Goal: Information Seeking & Learning: Learn about a topic

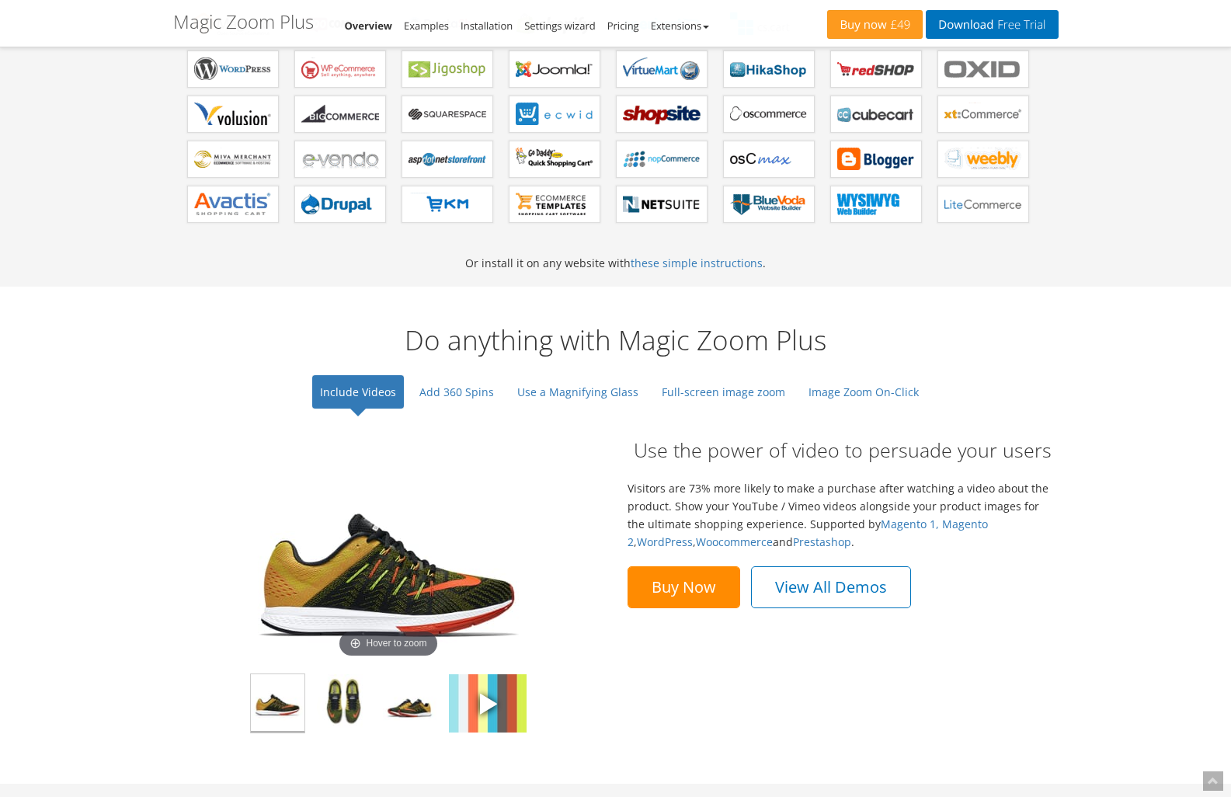
scroll to position [865, 0]
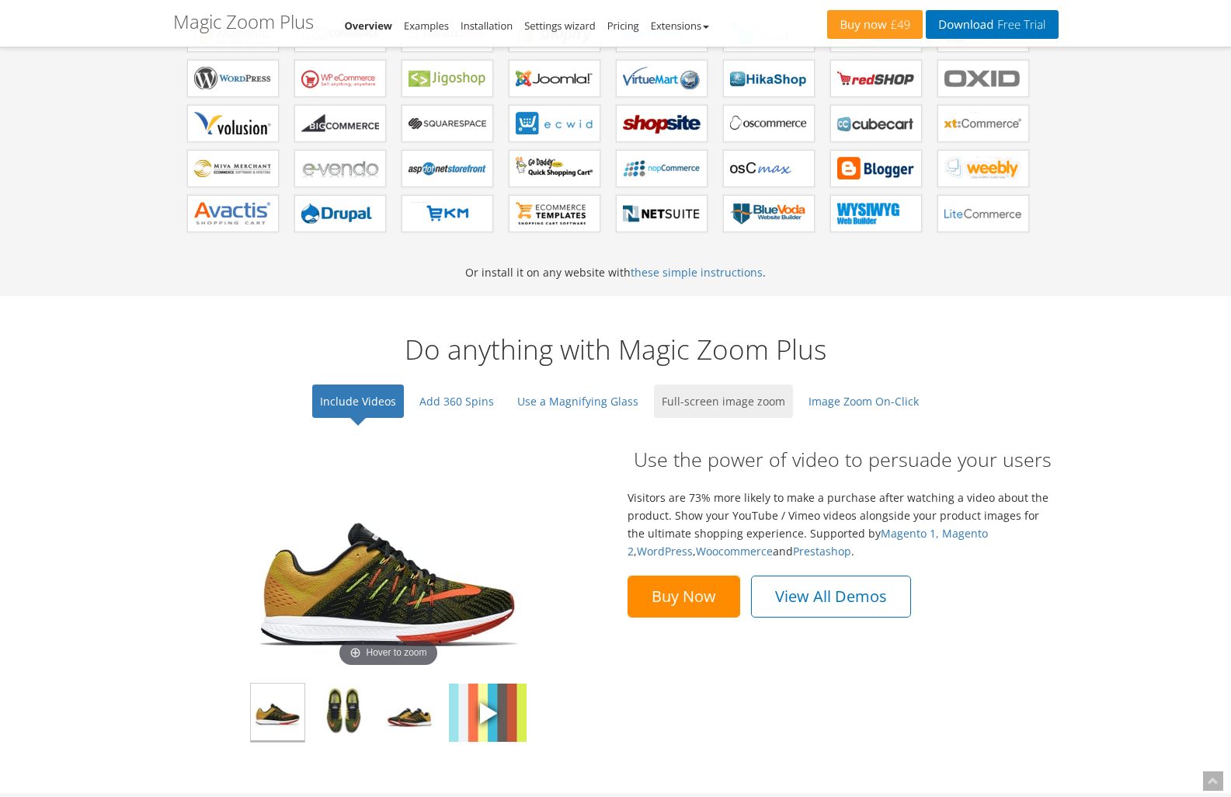
click at [666, 398] on link "Full-screen image zoom" at bounding box center [723, 401] width 139 height 33
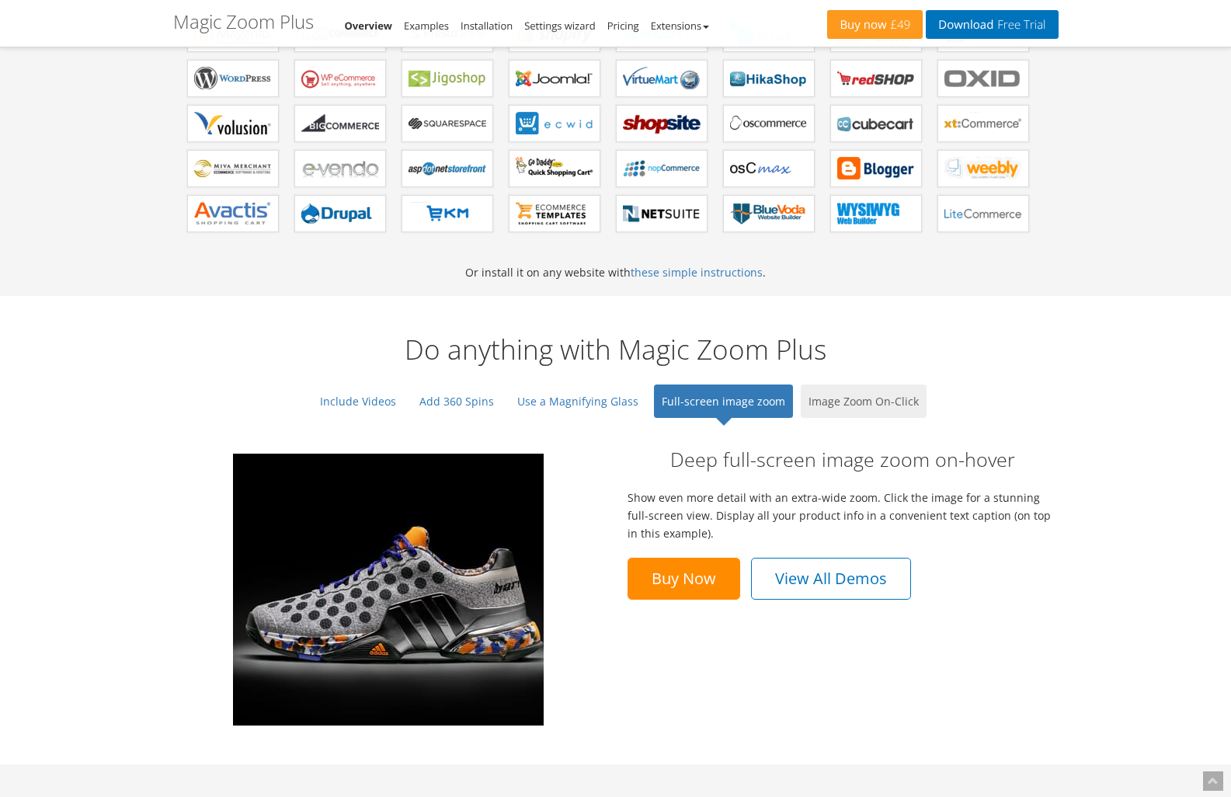
click at [858, 386] on link "Image Zoom On-Click" at bounding box center [864, 401] width 126 height 33
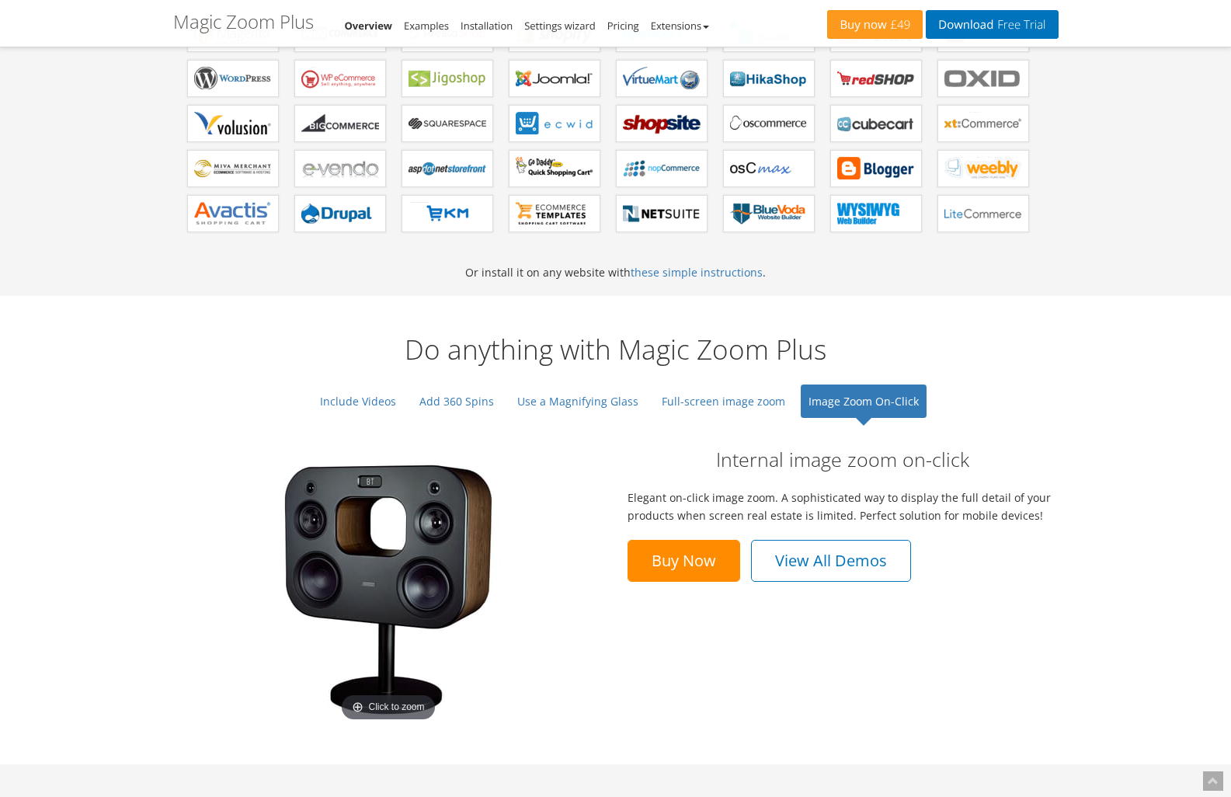
click at [348, 541] on img at bounding box center [388, 590] width 272 height 272
click at [574, 405] on link "Use a Magnifying Glass" at bounding box center [578, 401] width 137 height 33
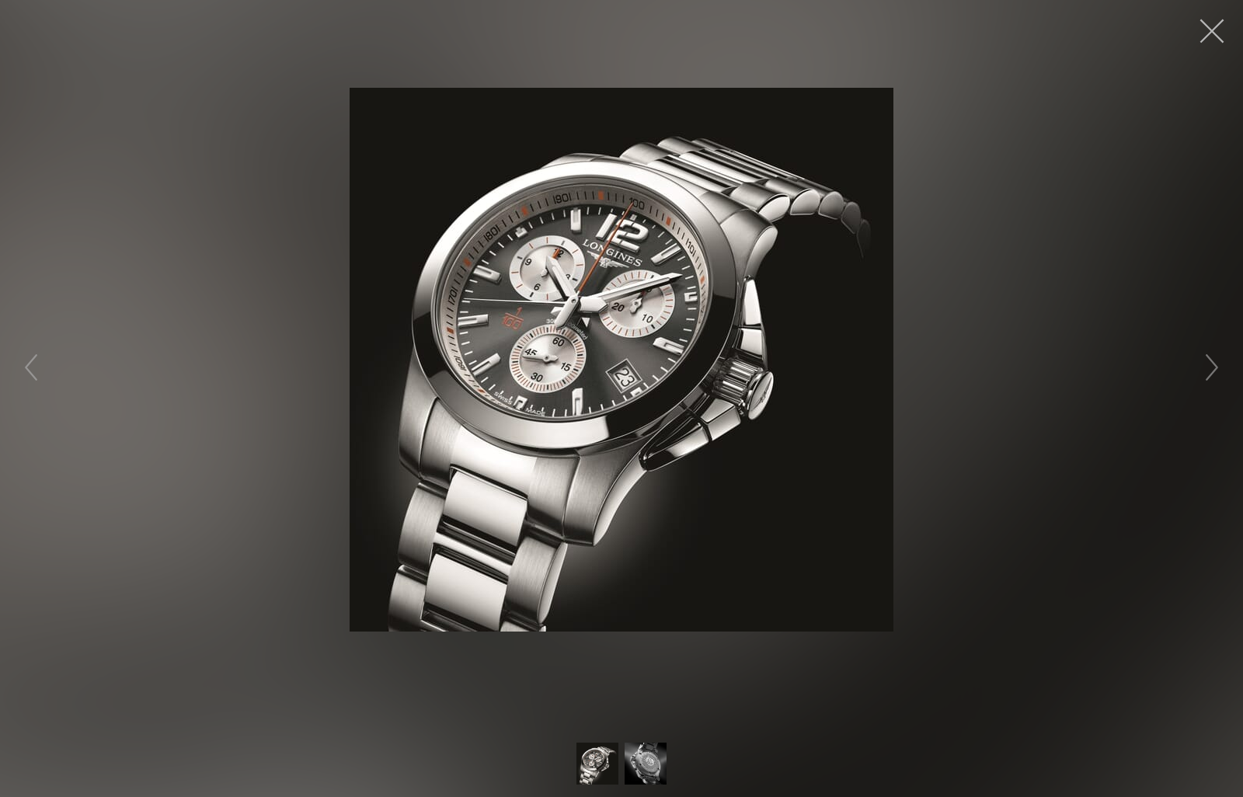
click at [1197, 30] on button "button" at bounding box center [1211, 31] width 47 height 47
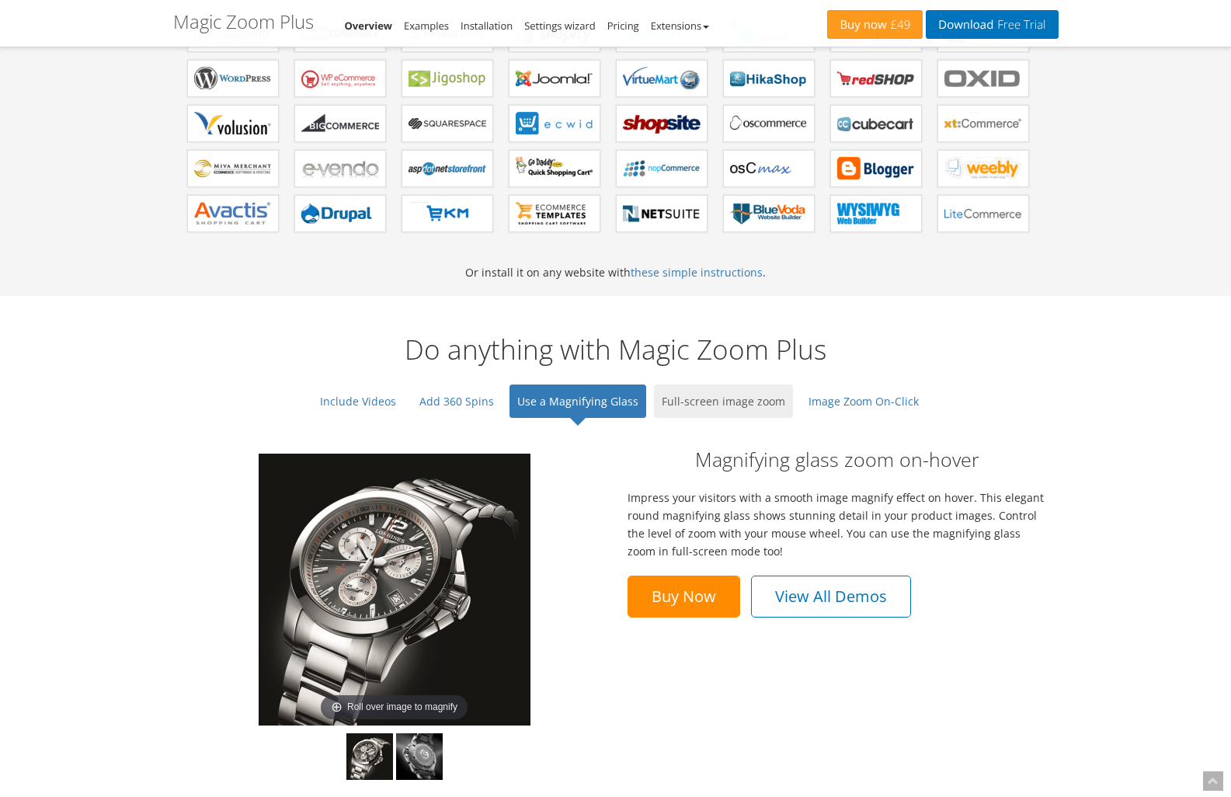
click at [713, 402] on link "Full-screen image zoom" at bounding box center [723, 401] width 139 height 33
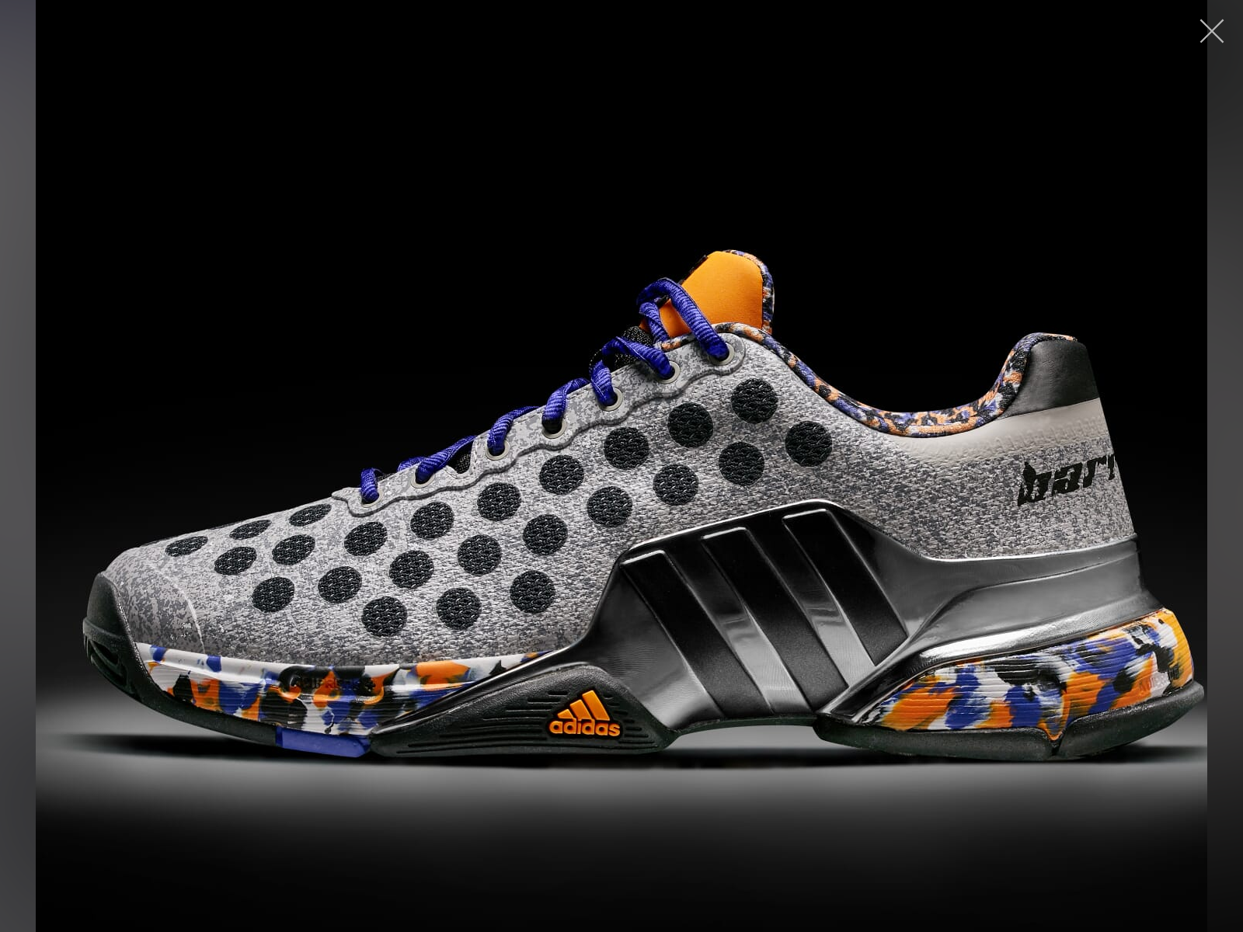
drag, startPoint x: 795, startPoint y: 361, endPoint x: 1217, endPoint y: 25, distance: 539.5
click at [1217, 25] on button "button" at bounding box center [1211, 31] width 47 height 47
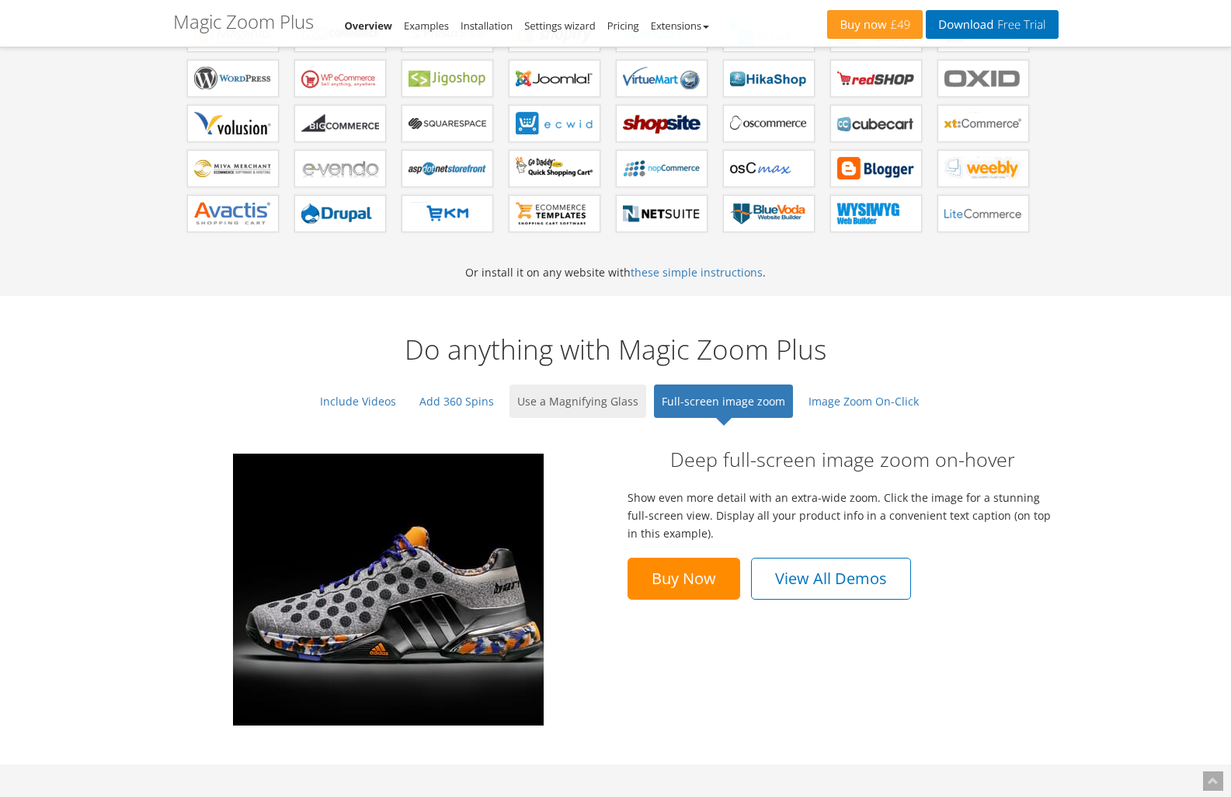
click at [621, 416] on link "Use a Magnifying Glass" at bounding box center [578, 401] width 137 height 33
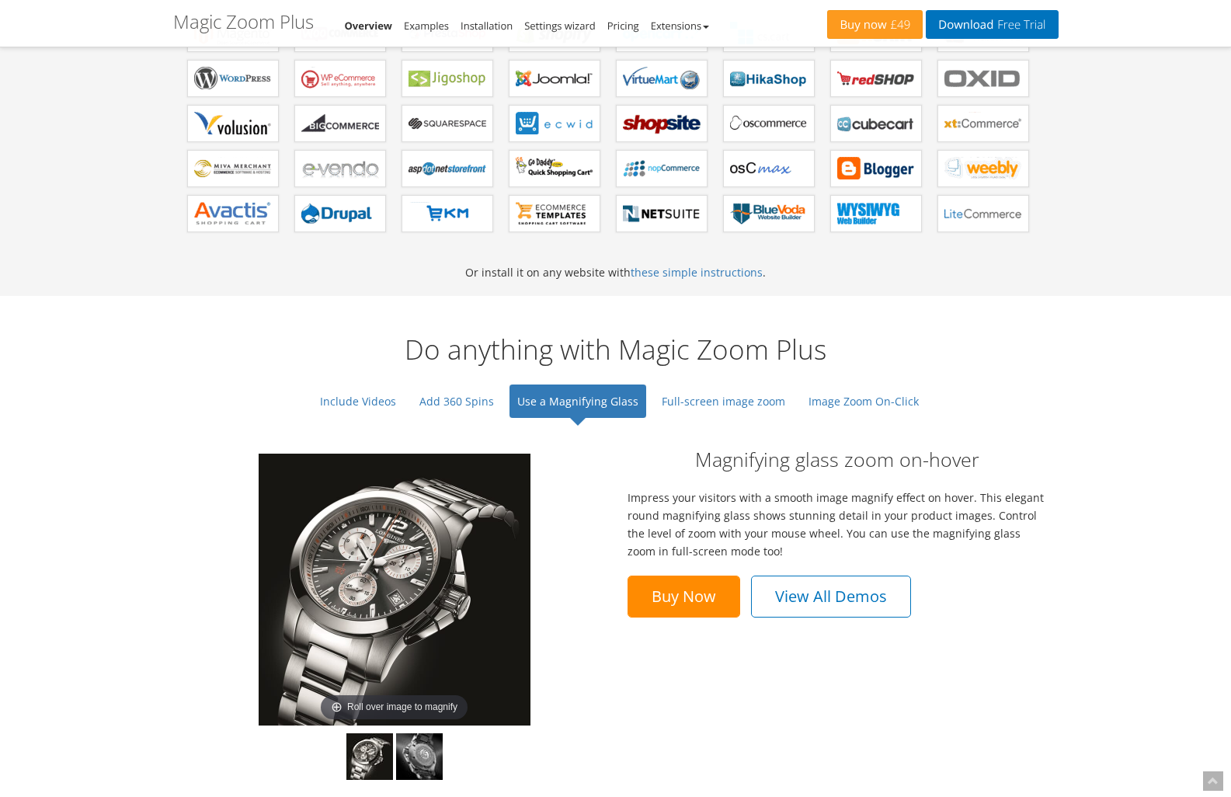
click at [398, 593] on img at bounding box center [395, 590] width 272 height 272
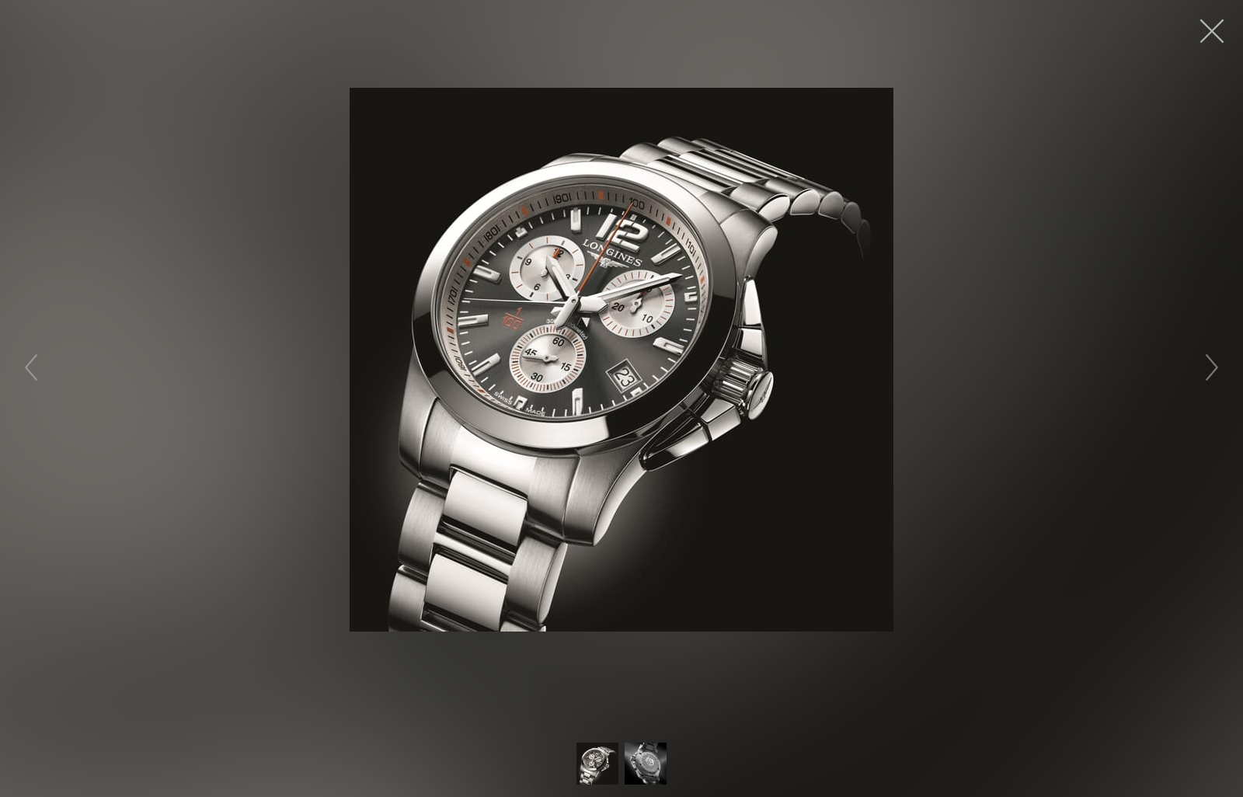
click at [1220, 39] on button "button" at bounding box center [1211, 31] width 47 height 47
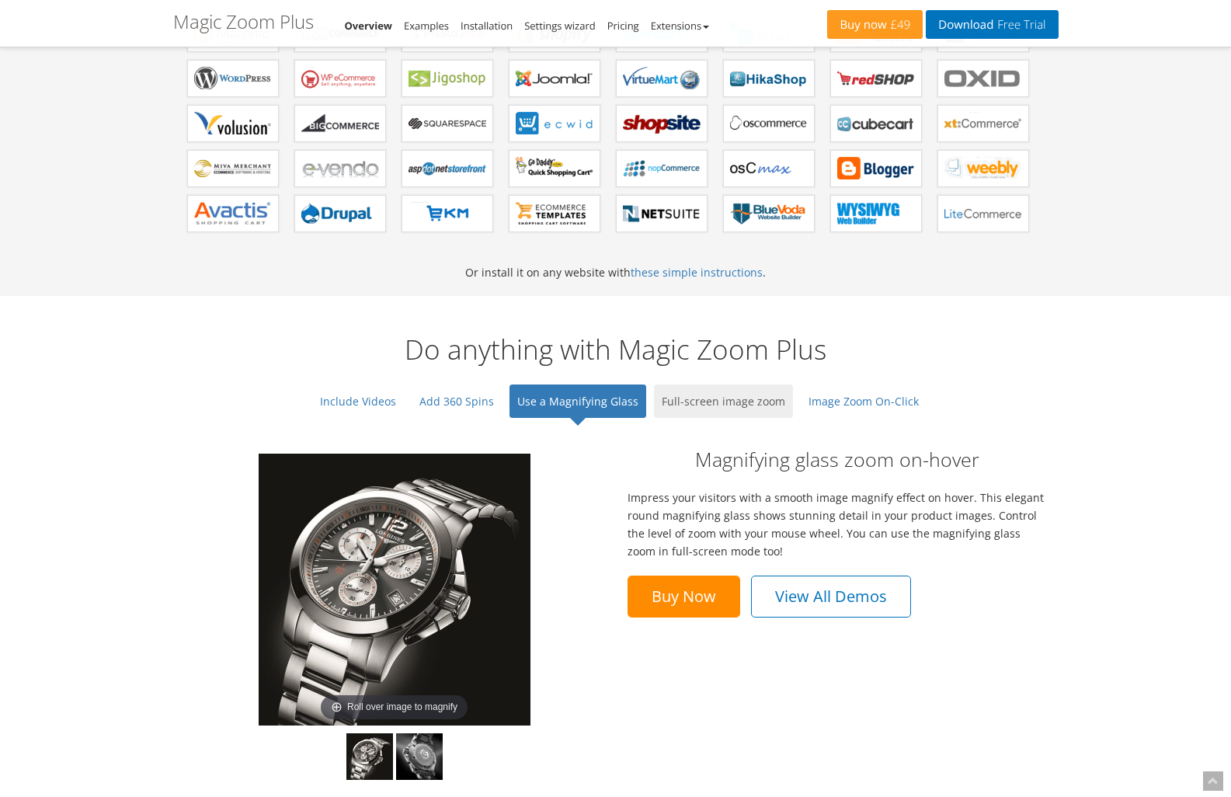
click at [701, 401] on link "Full-screen image zoom" at bounding box center [723, 401] width 139 height 33
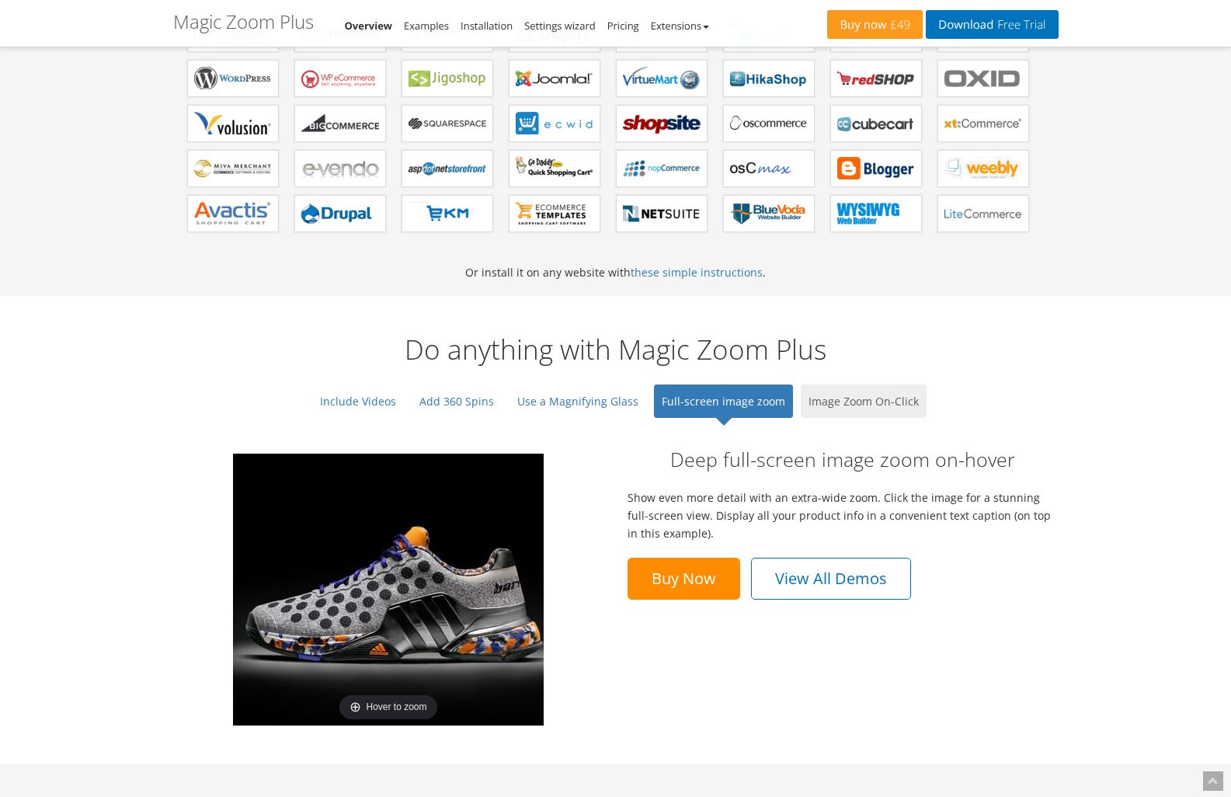
click at [859, 406] on link "Image Zoom On-Click" at bounding box center [864, 401] width 126 height 33
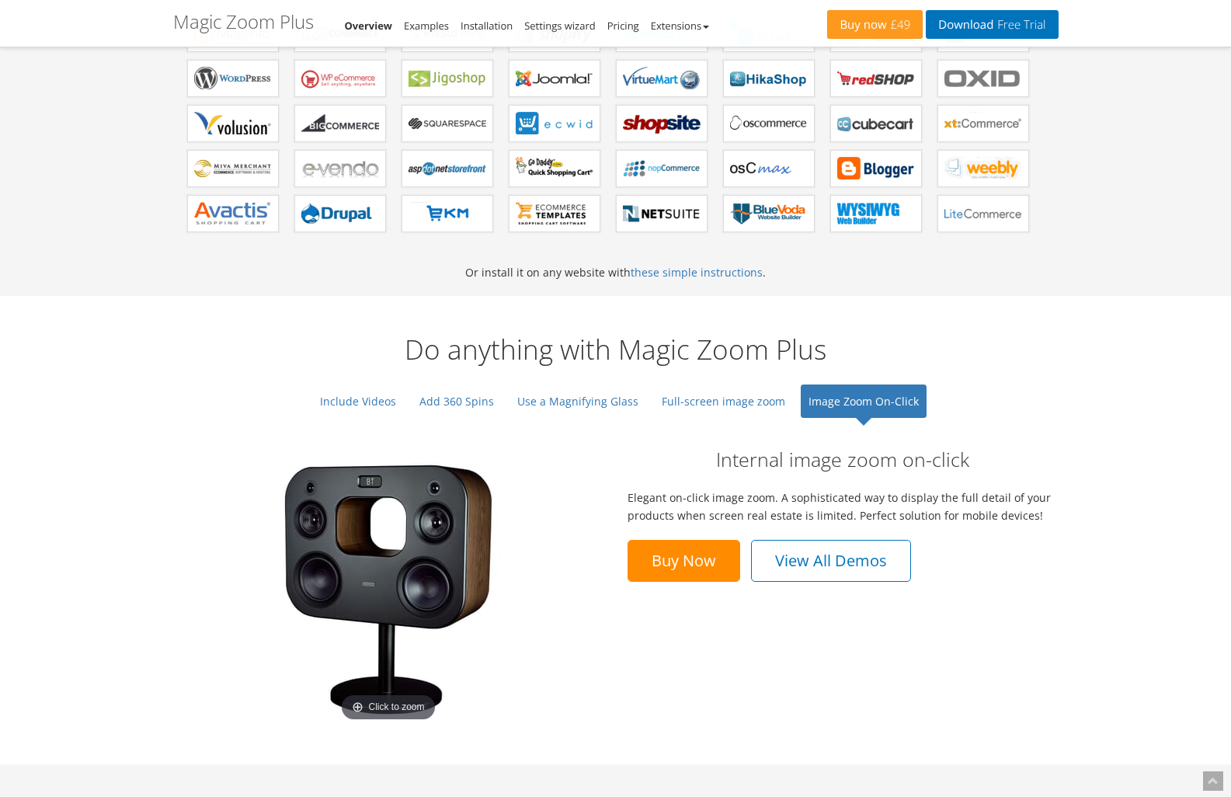
click at [364, 603] on img at bounding box center [388, 590] width 272 height 272
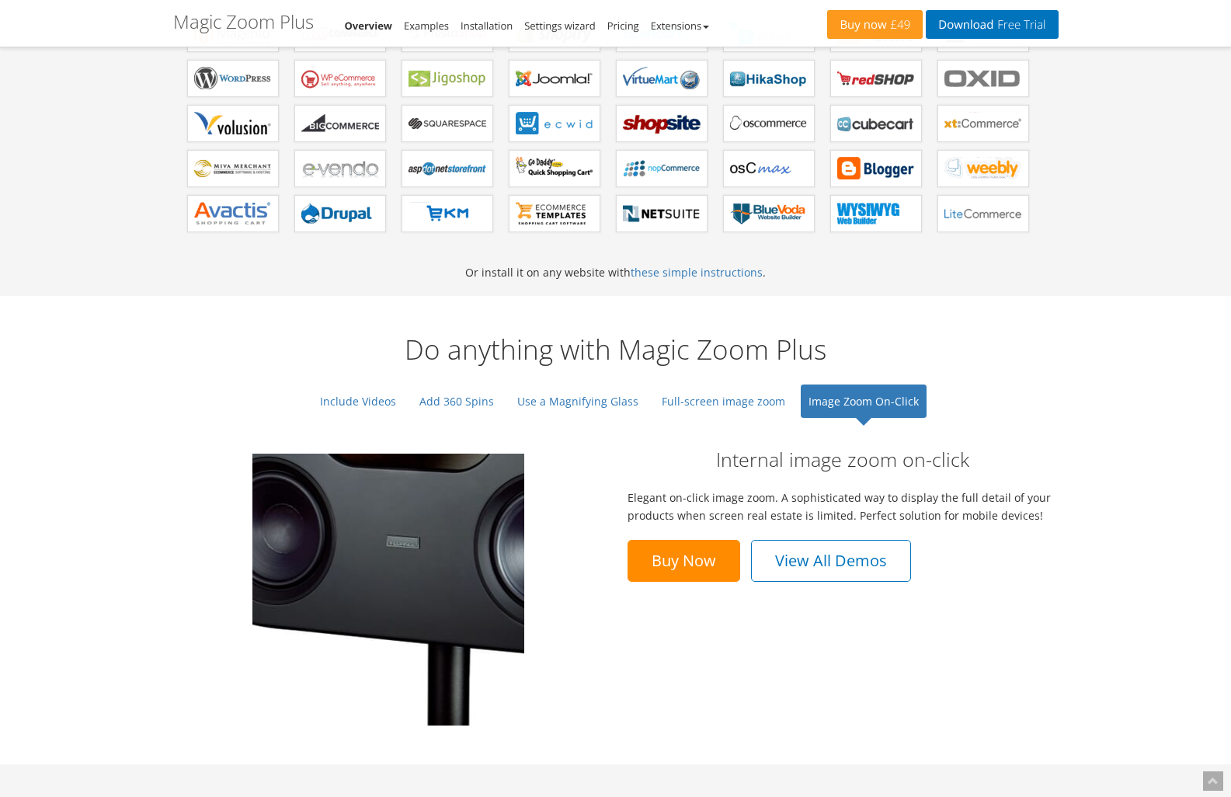
click at [364, 603] on img at bounding box center [388, 590] width 272 height 272
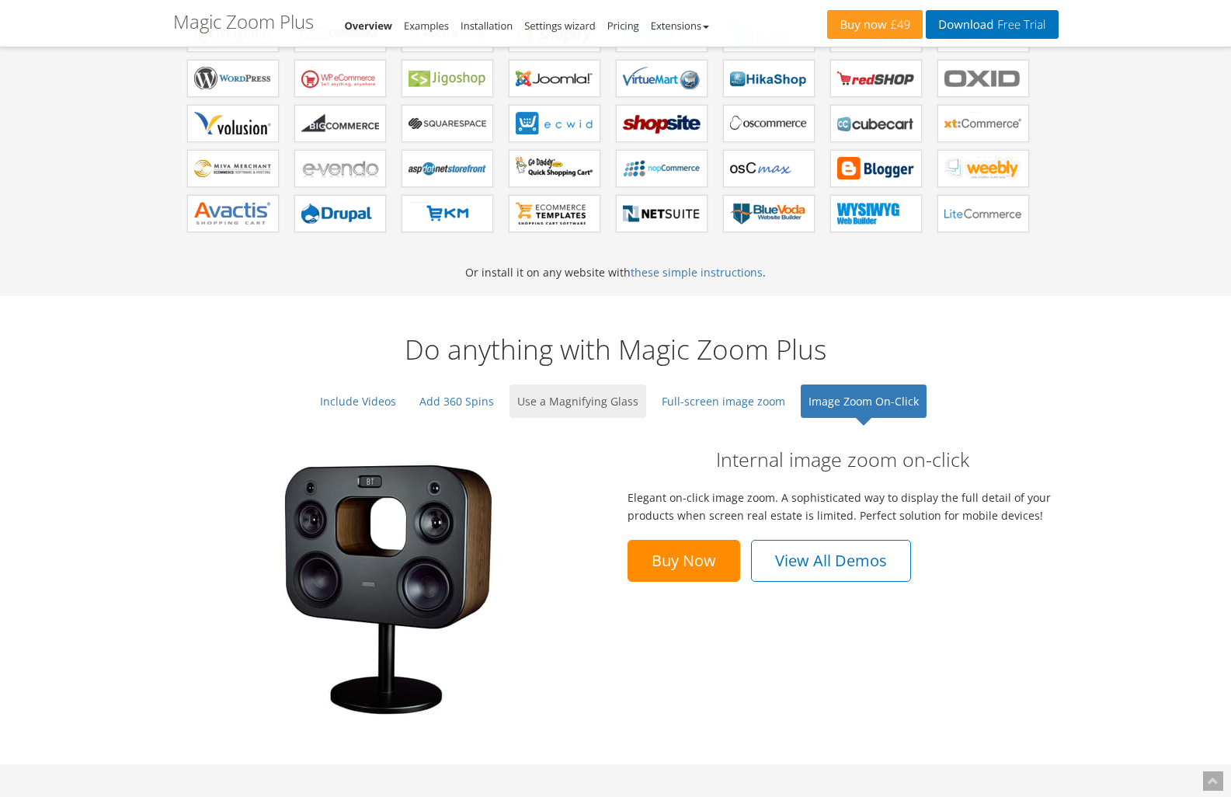
click at [569, 399] on link "Use a Magnifying Glass" at bounding box center [578, 401] width 137 height 33
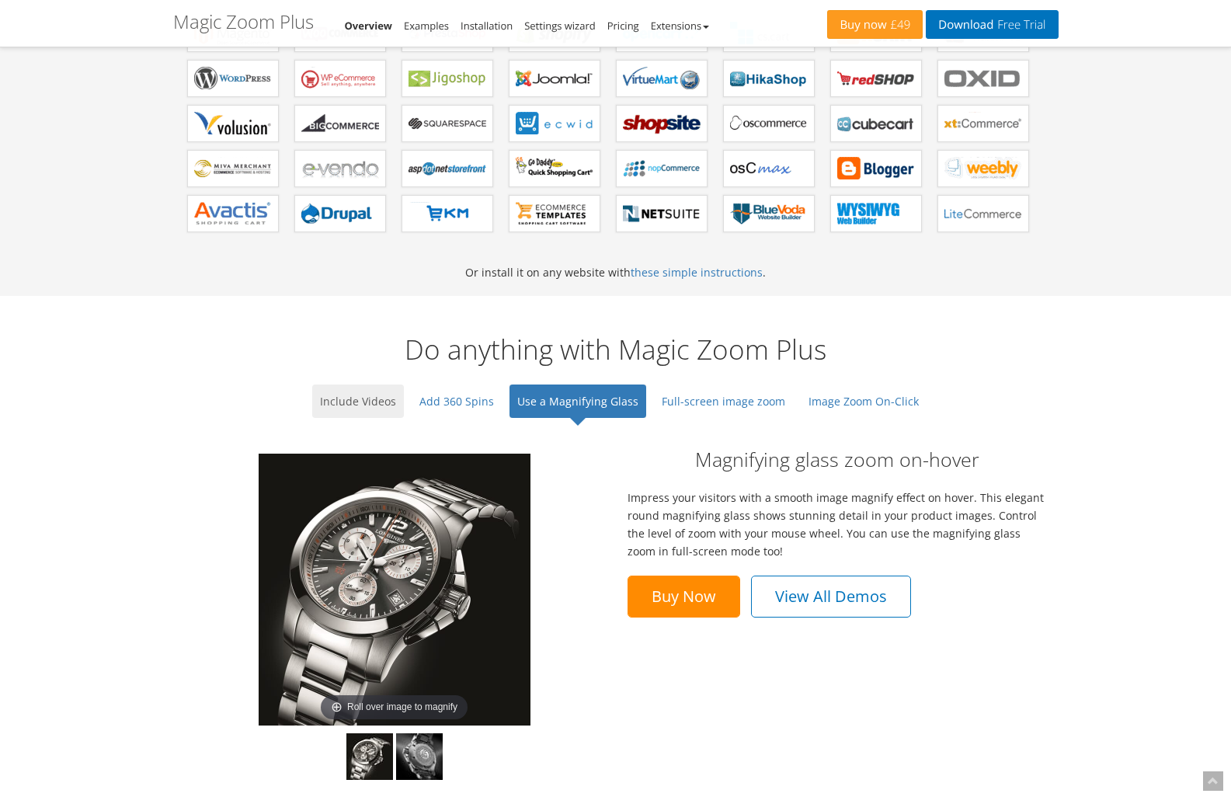
click at [339, 406] on link "Include Videos" at bounding box center [358, 401] width 92 height 33
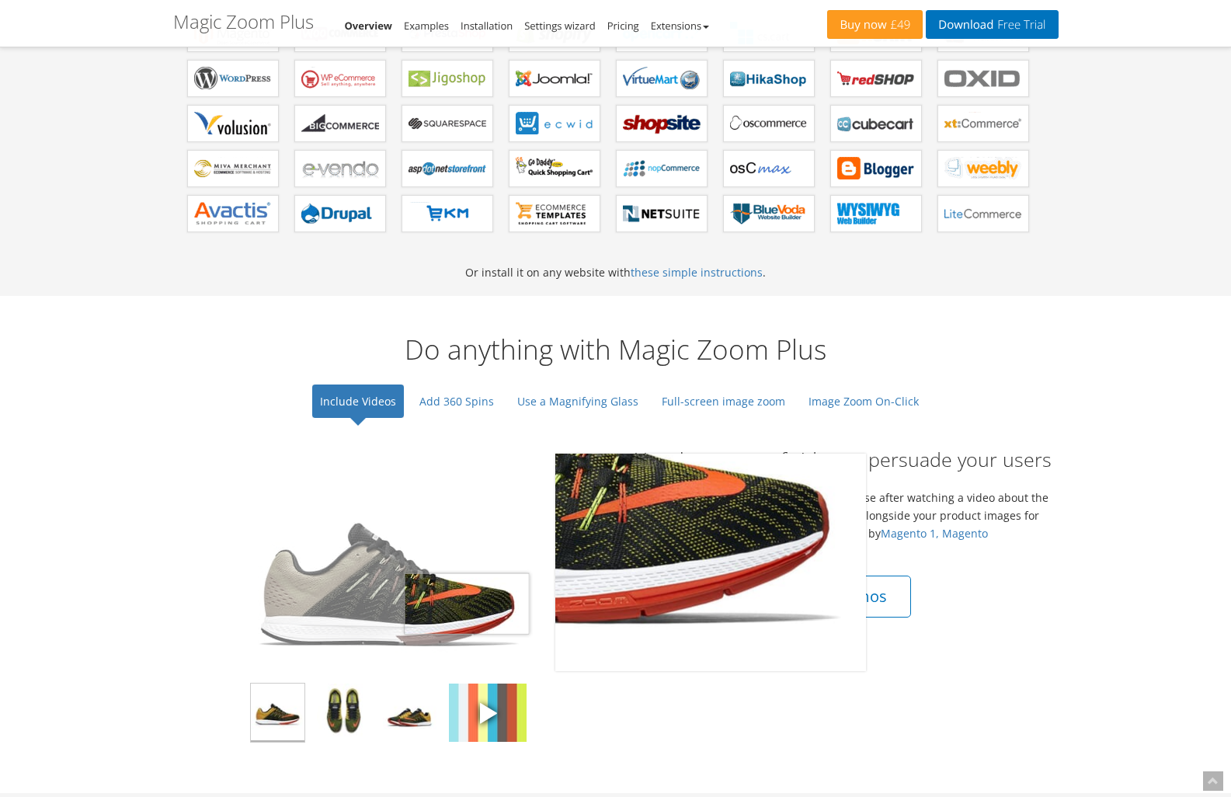
drag, startPoint x: 468, startPoint y: 604, endPoint x: 259, endPoint y: 597, distance: 209.1
click at [280, 596] on img at bounding box center [388, 562] width 311 height 217
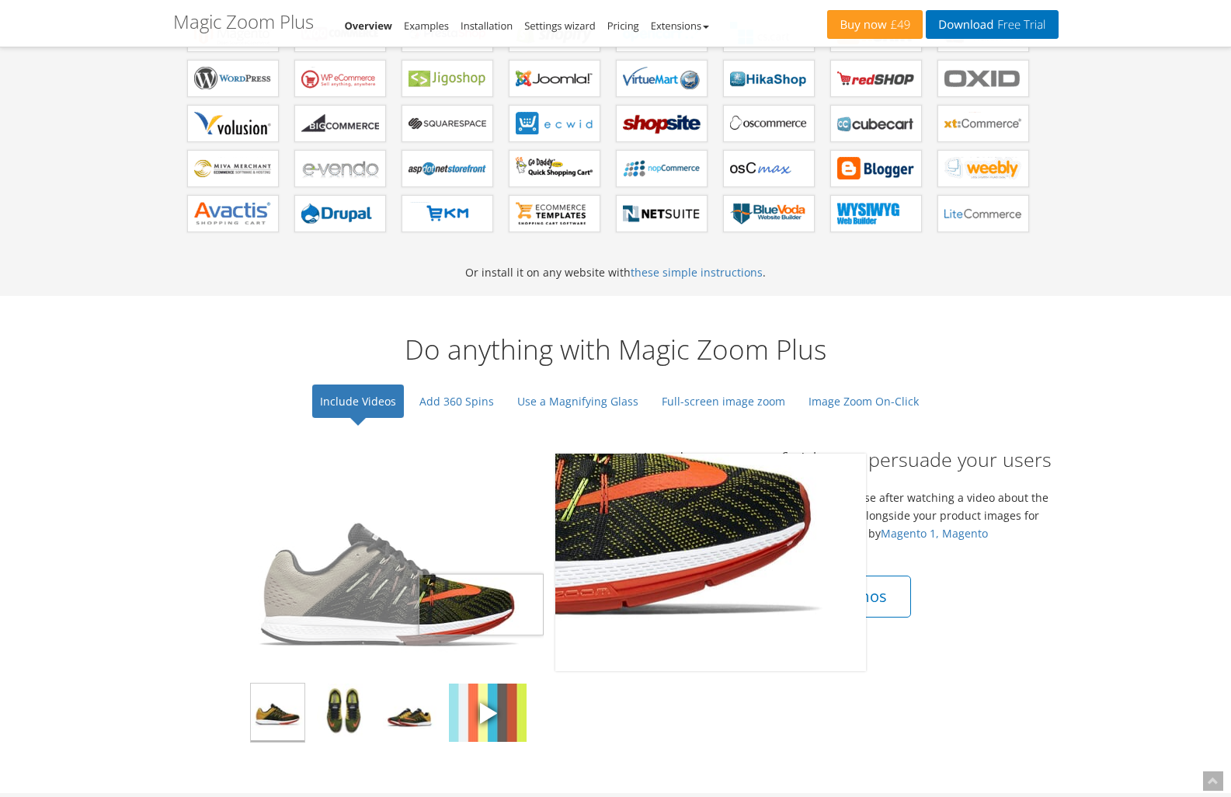
drag, startPoint x: 504, startPoint y: 608, endPoint x: 168, endPoint y: 603, distance: 336.4
click at [189, 602] on div "Click to expand" at bounding box center [389, 562] width 400 height 217
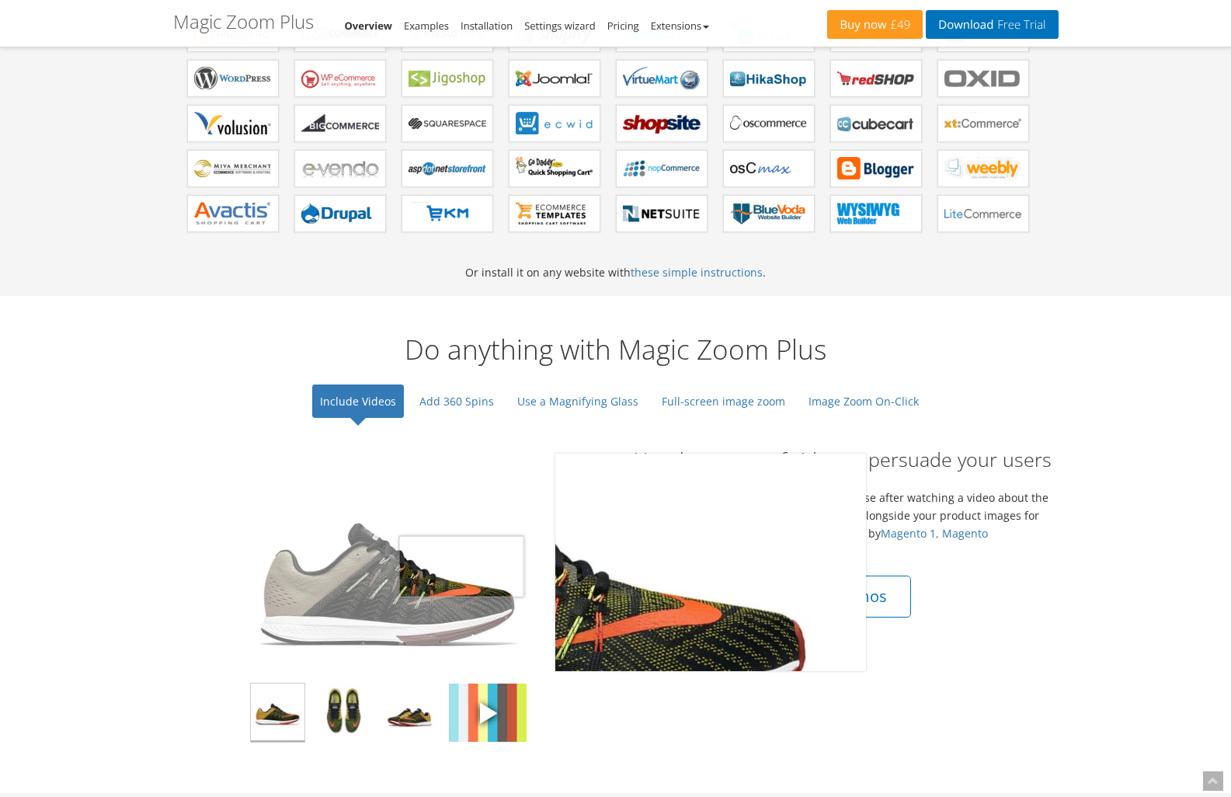
drag, startPoint x: 494, startPoint y: 568, endPoint x: 192, endPoint y: 563, distance: 302.2
click at [192, 563] on div "Click to expand" at bounding box center [389, 562] width 400 height 217
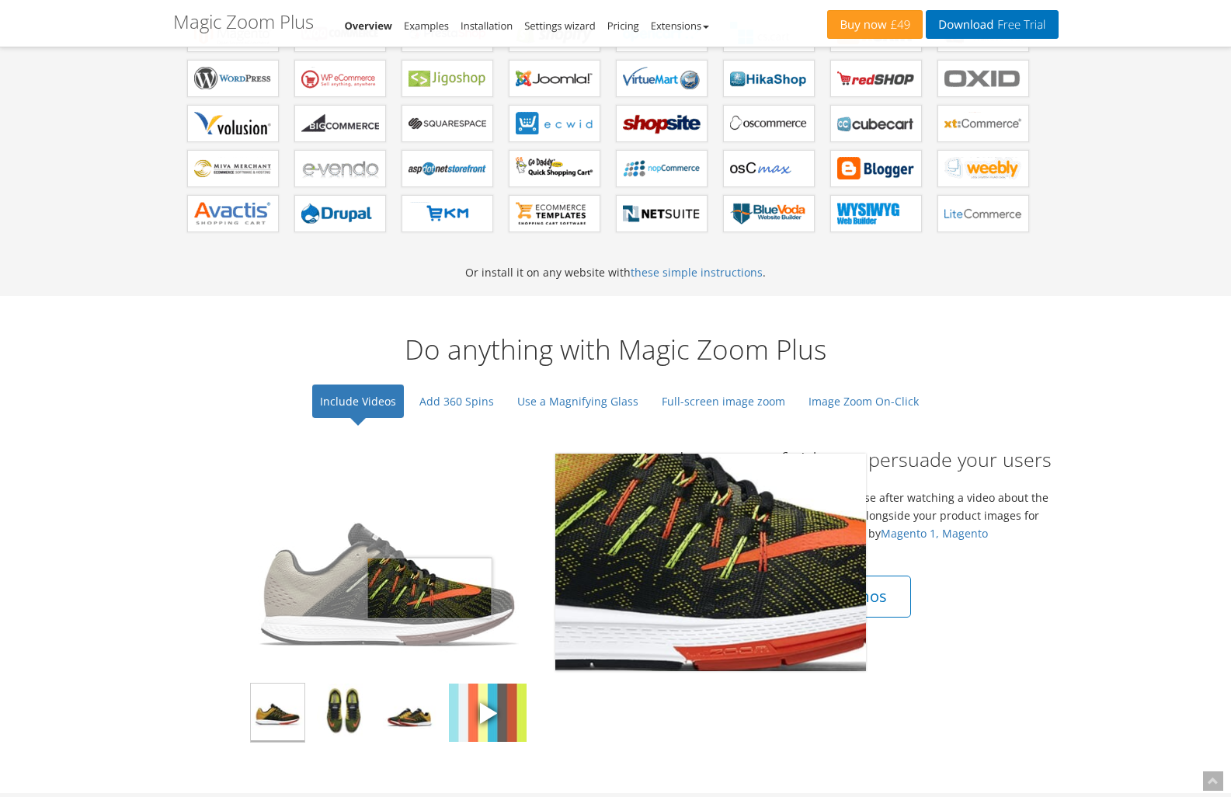
drag, startPoint x: 430, startPoint y: 588, endPoint x: 276, endPoint y: 574, distance: 154.4
click at [276, 574] on img at bounding box center [388, 562] width 311 height 217
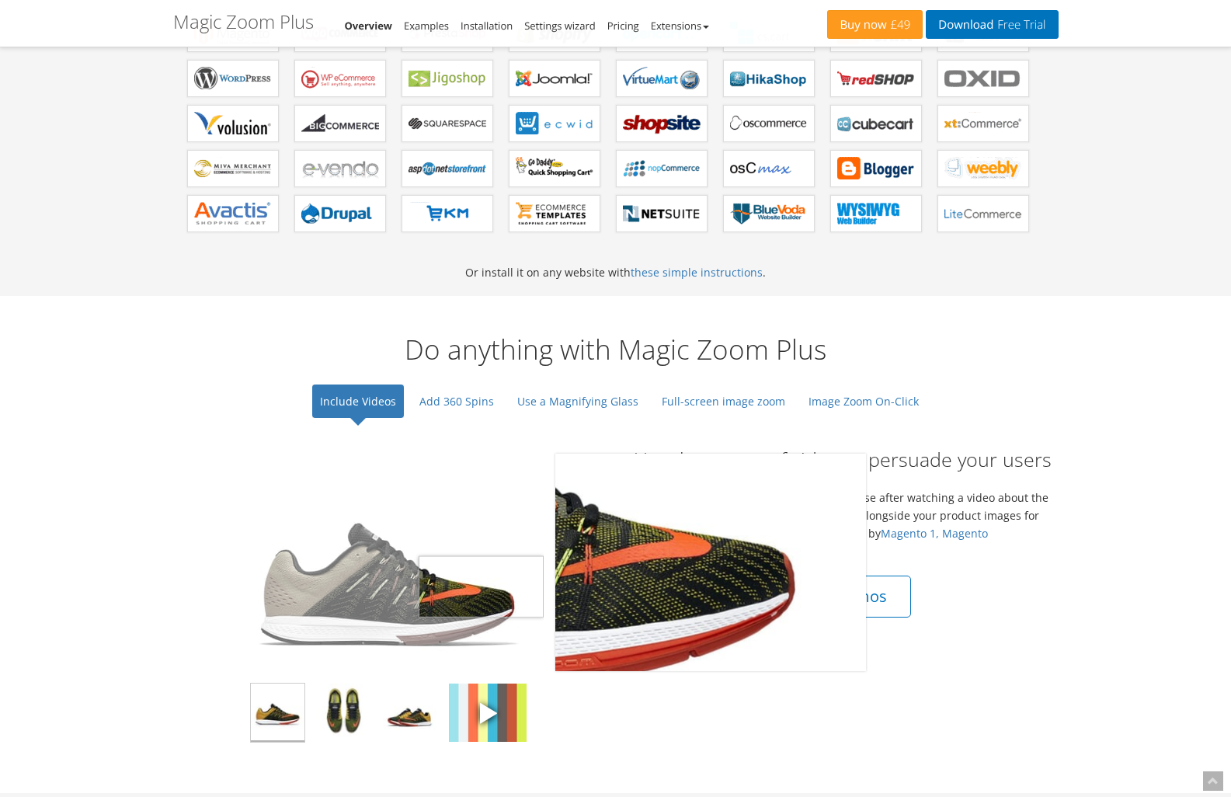
drag, startPoint x: 531, startPoint y: 586, endPoint x: 252, endPoint y: 574, distance: 279.9
click at [269, 573] on img at bounding box center [388, 562] width 311 height 217
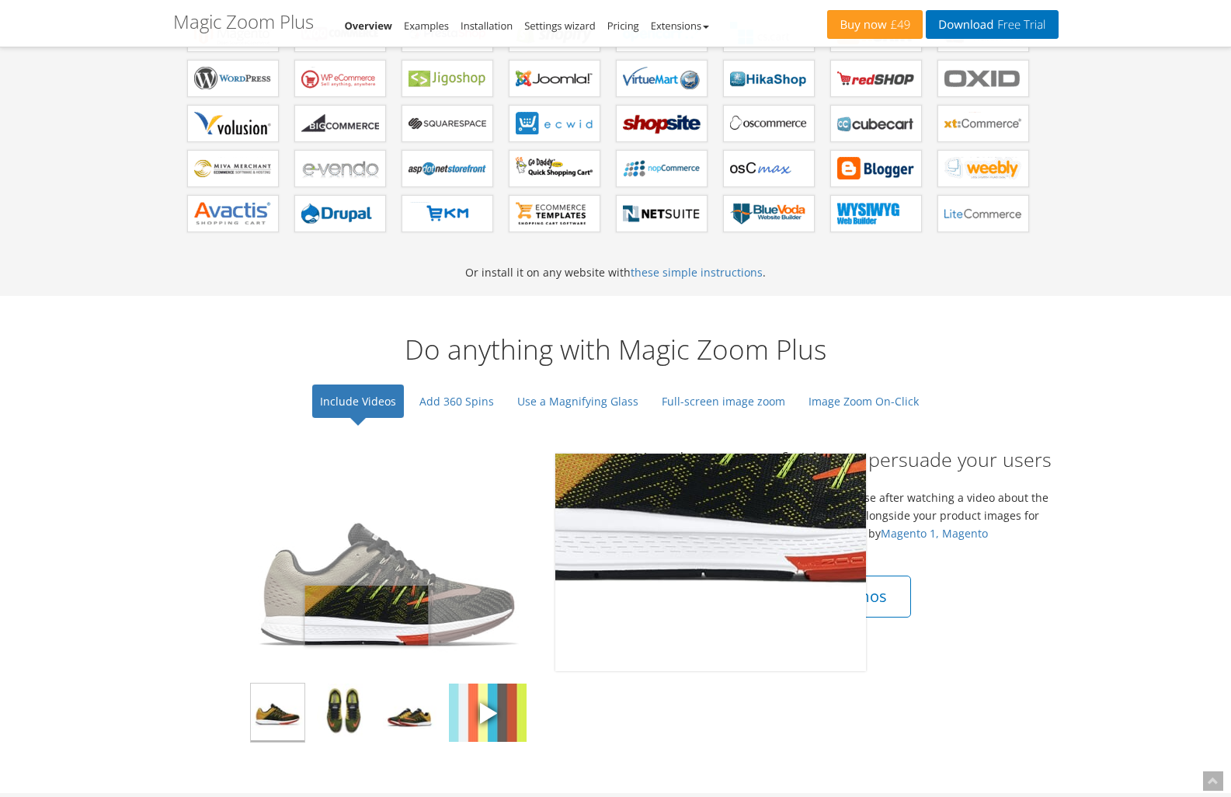
click at [367, 615] on img at bounding box center [388, 562] width 311 height 217
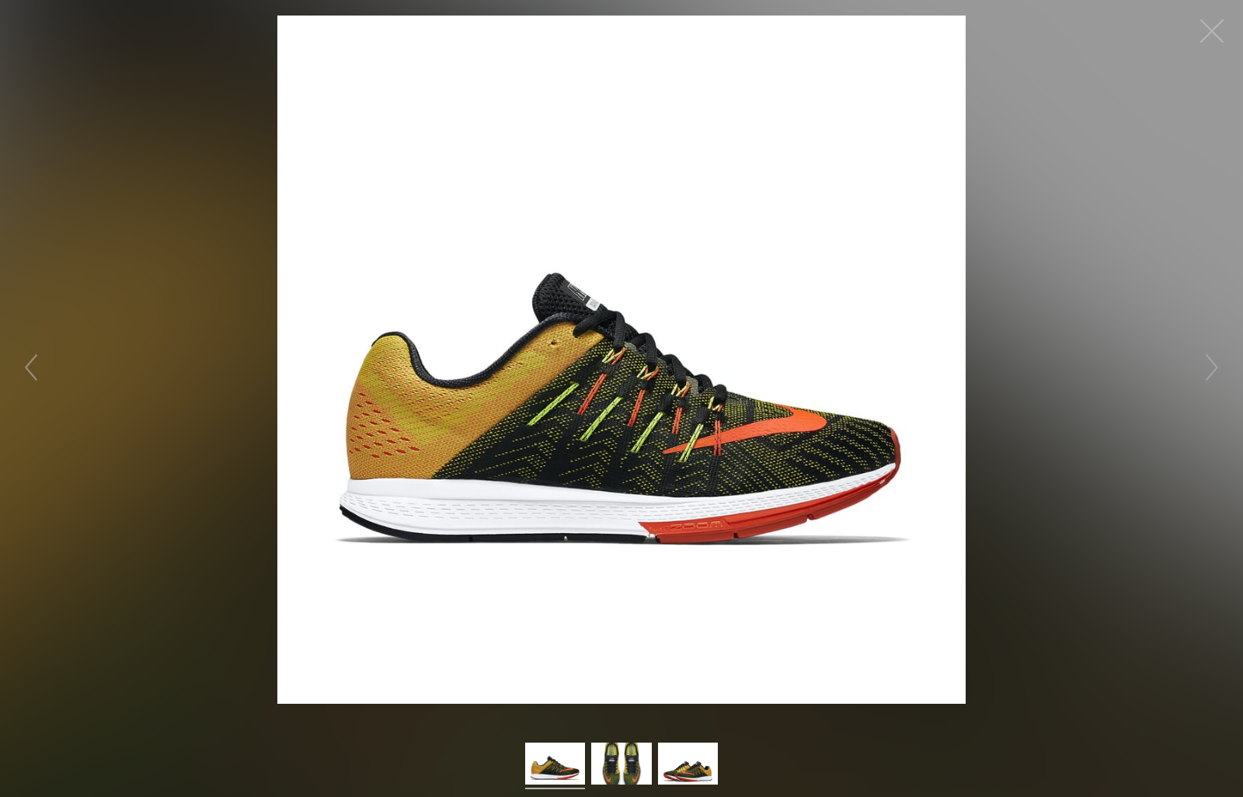
click at [1212, 27] on button "button" at bounding box center [1211, 31] width 47 height 47
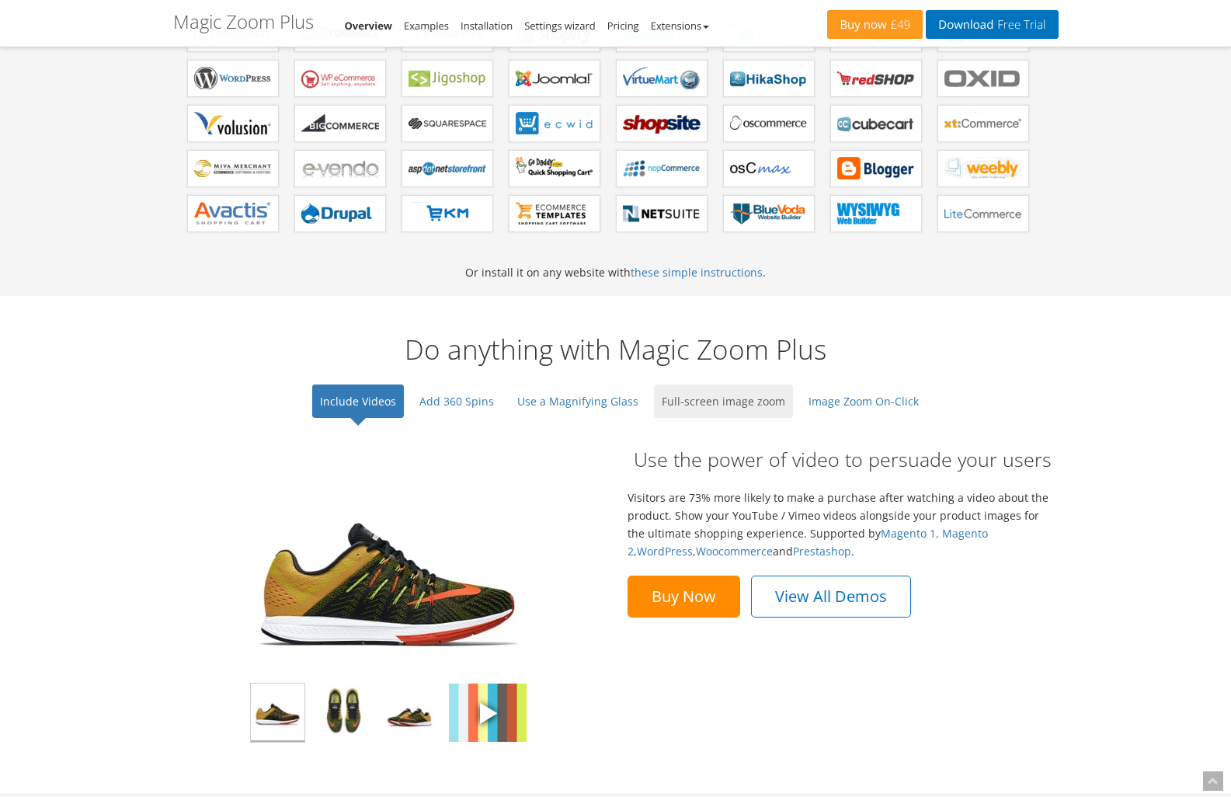
click at [692, 404] on link "Full-screen image zoom" at bounding box center [723, 401] width 139 height 33
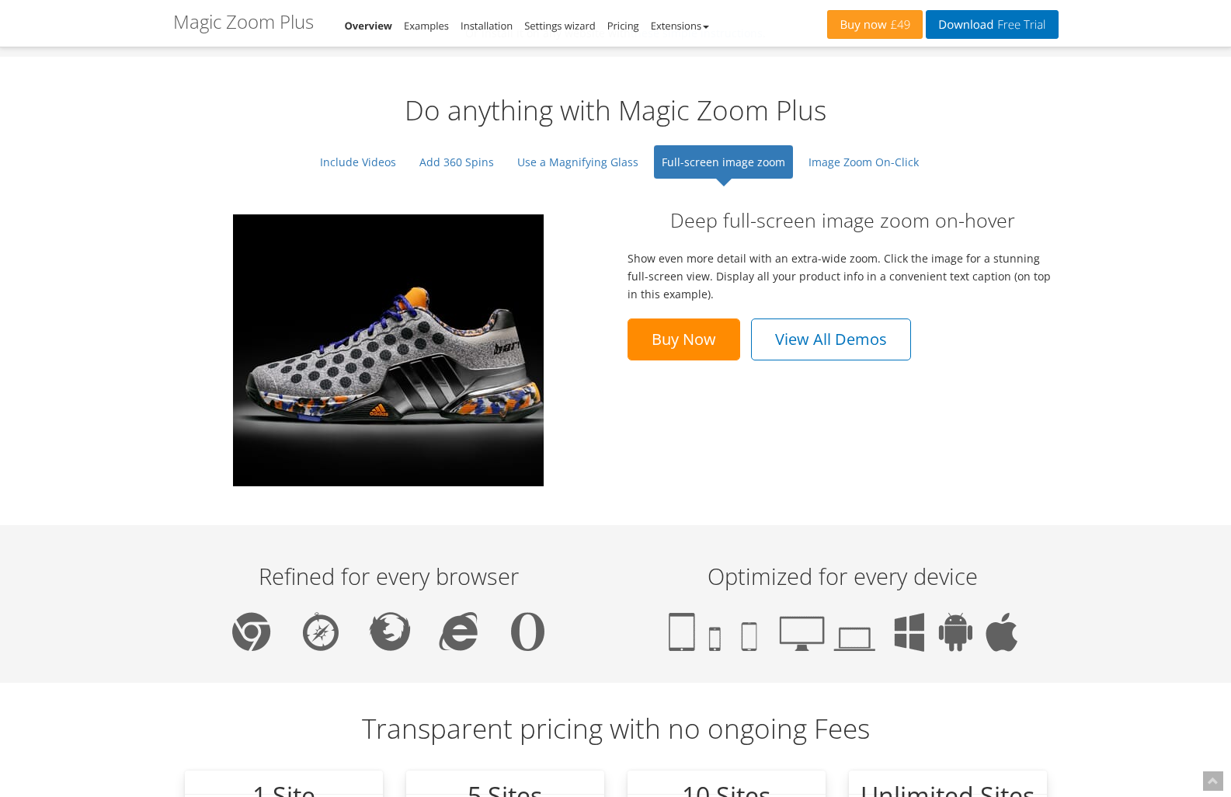
scroll to position [1098, 0]
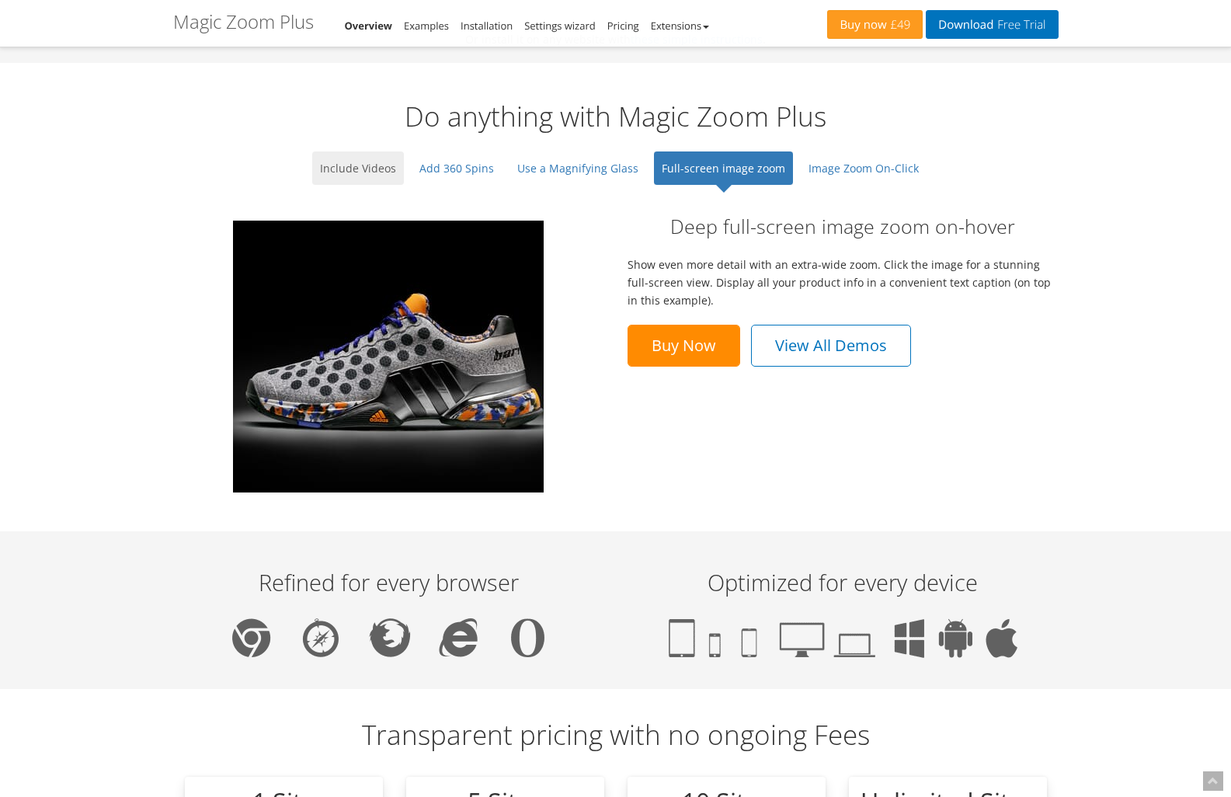
click at [372, 161] on link "Include Videos" at bounding box center [358, 167] width 92 height 33
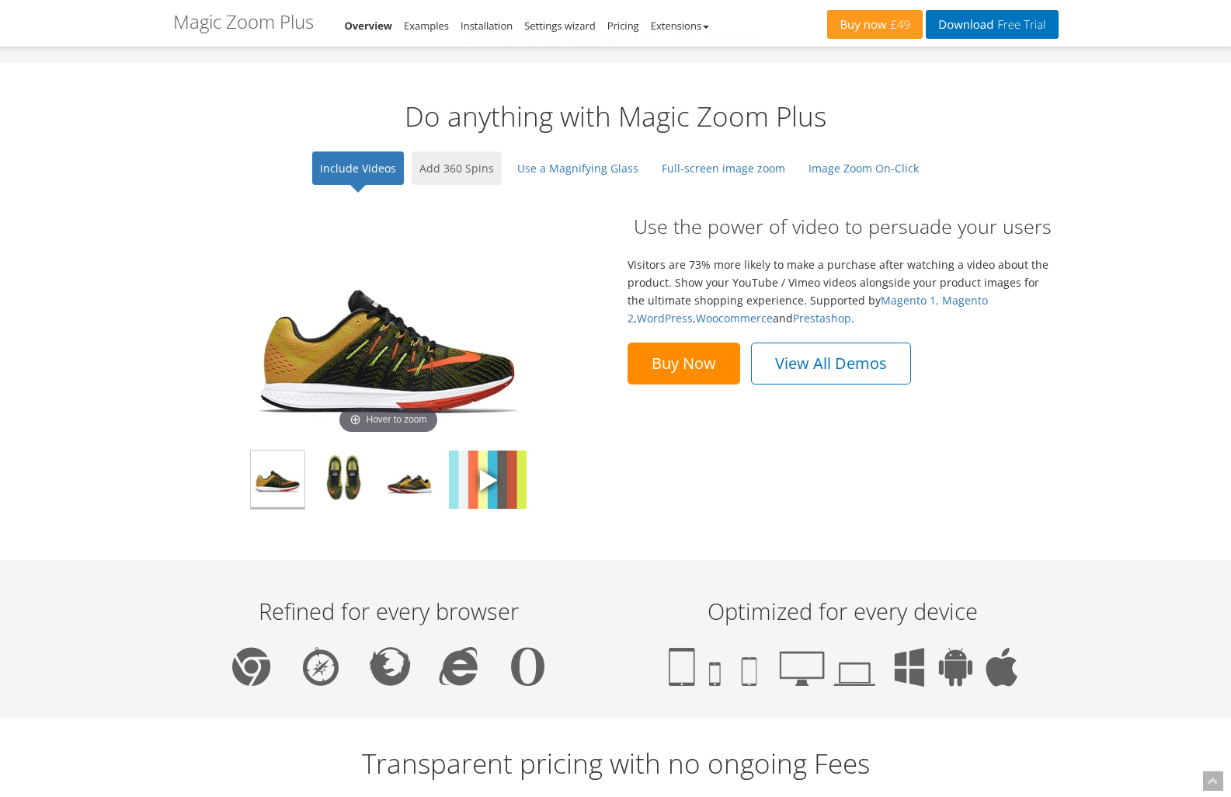
click at [449, 174] on link "Add 360 Spins" at bounding box center [457, 167] width 90 height 33
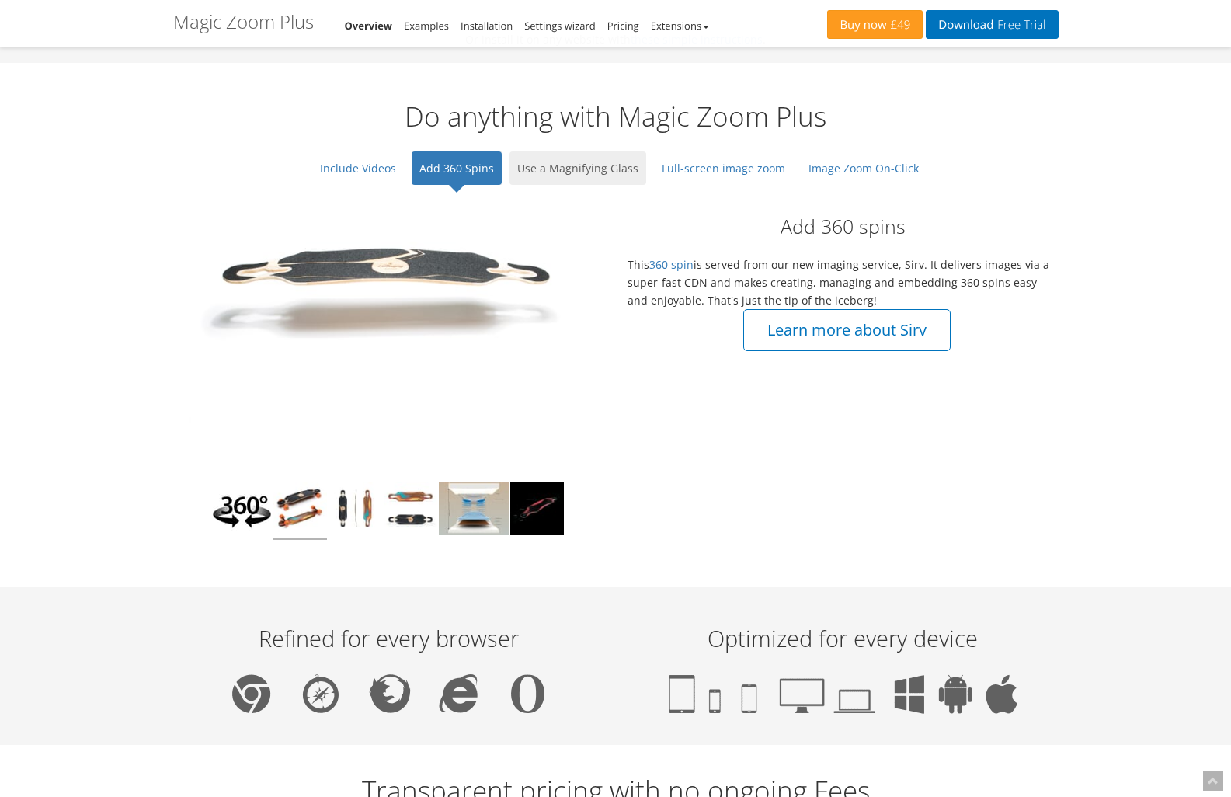
click at [567, 171] on link "Use a Magnifying Glass" at bounding box center [578, 167] width 137 height 33
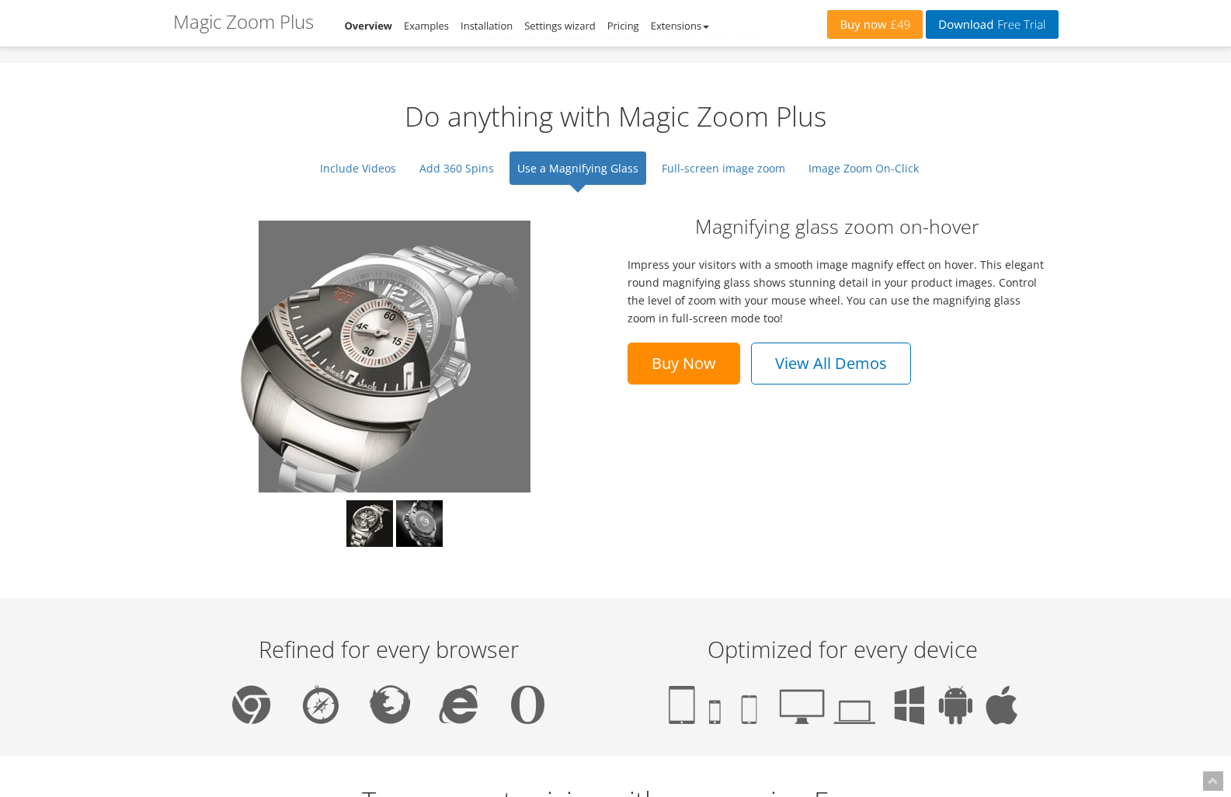
drag, startPoint x: 476, startPoint y: 385, endPoint x: 336, endPoint y: 379, distance: 140.7
click at [336, 379] on div at bounding box center [336, 379] width 190 height 190
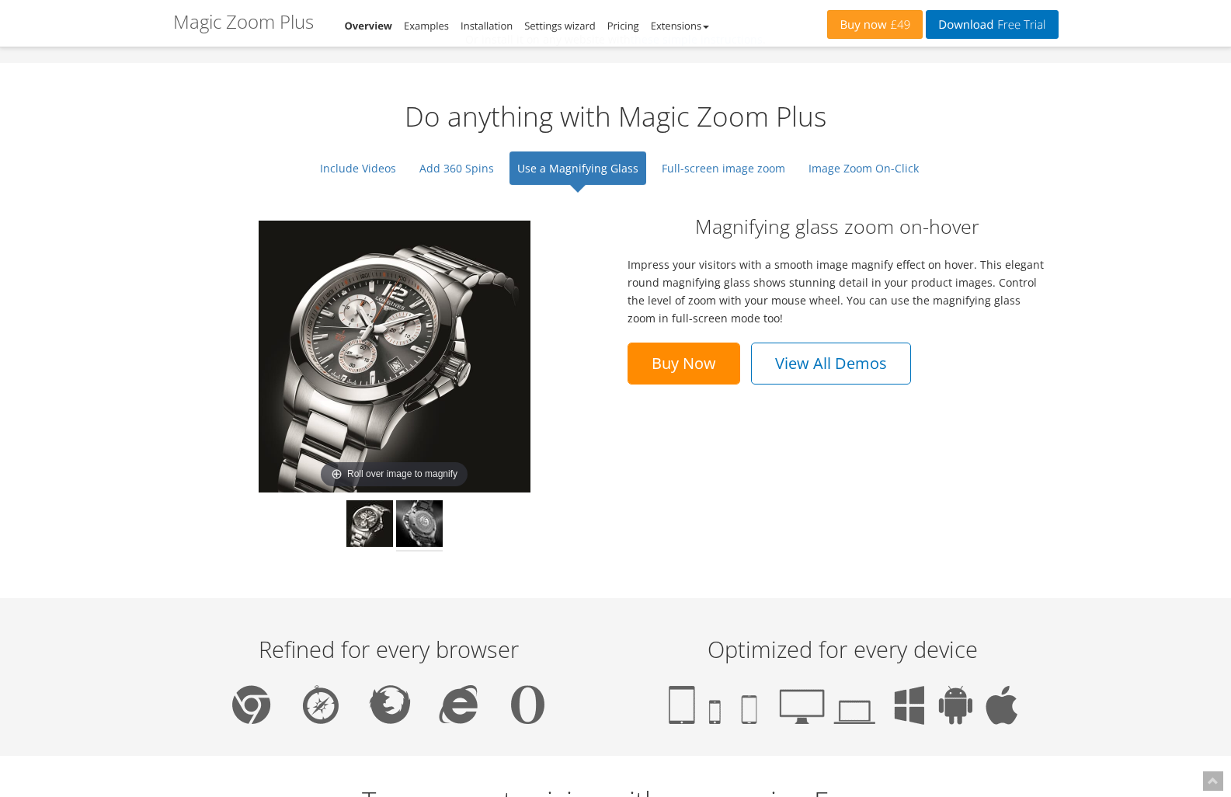
click at [434, 533] on img at bounding box center [419, 525] width 47 height 51
